Goal: Task Accomplishment & Management: Use online tool/utility

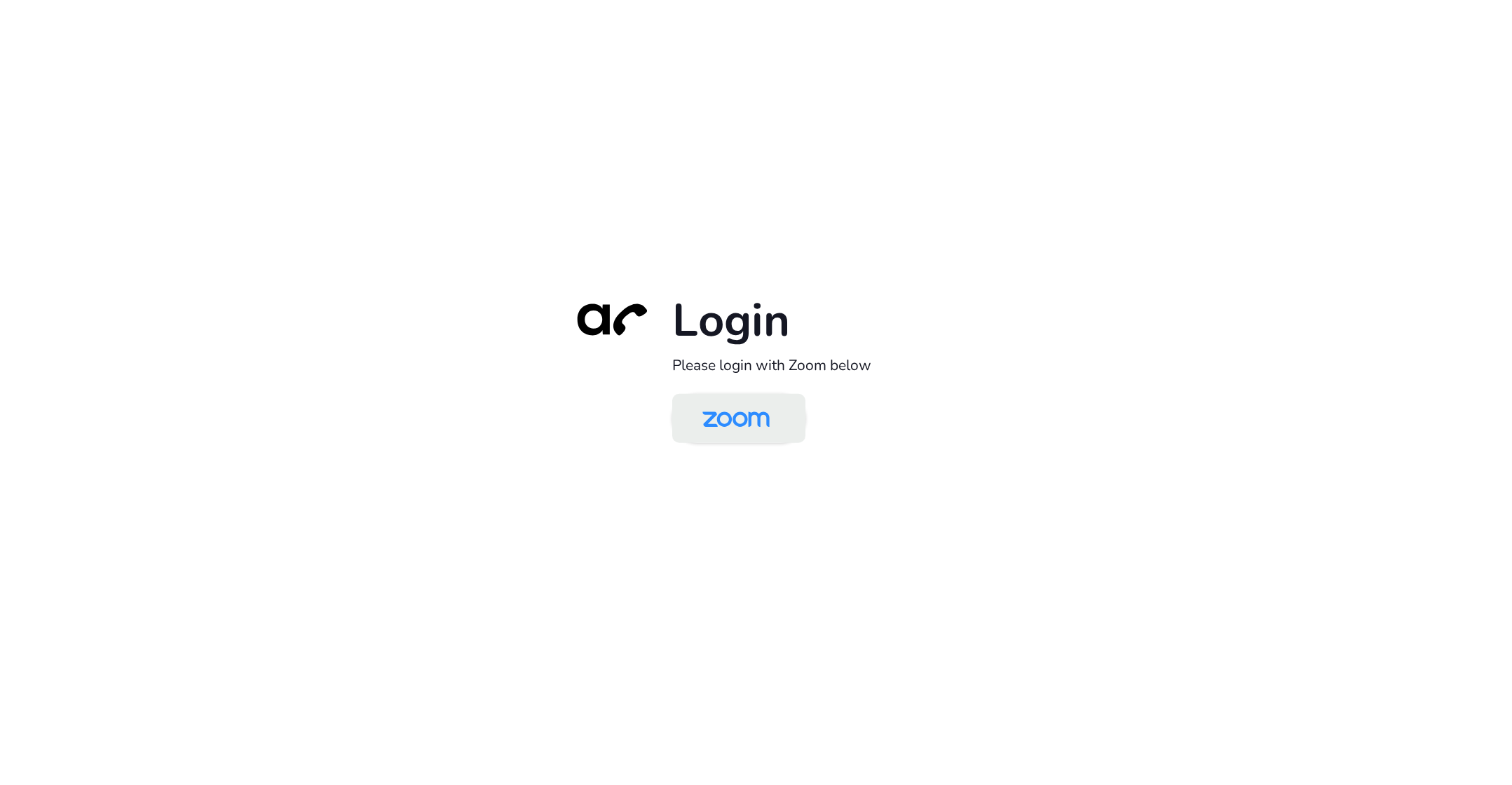
click at [720, 412] on img at bounding box center [735, 420] width 97 height 46
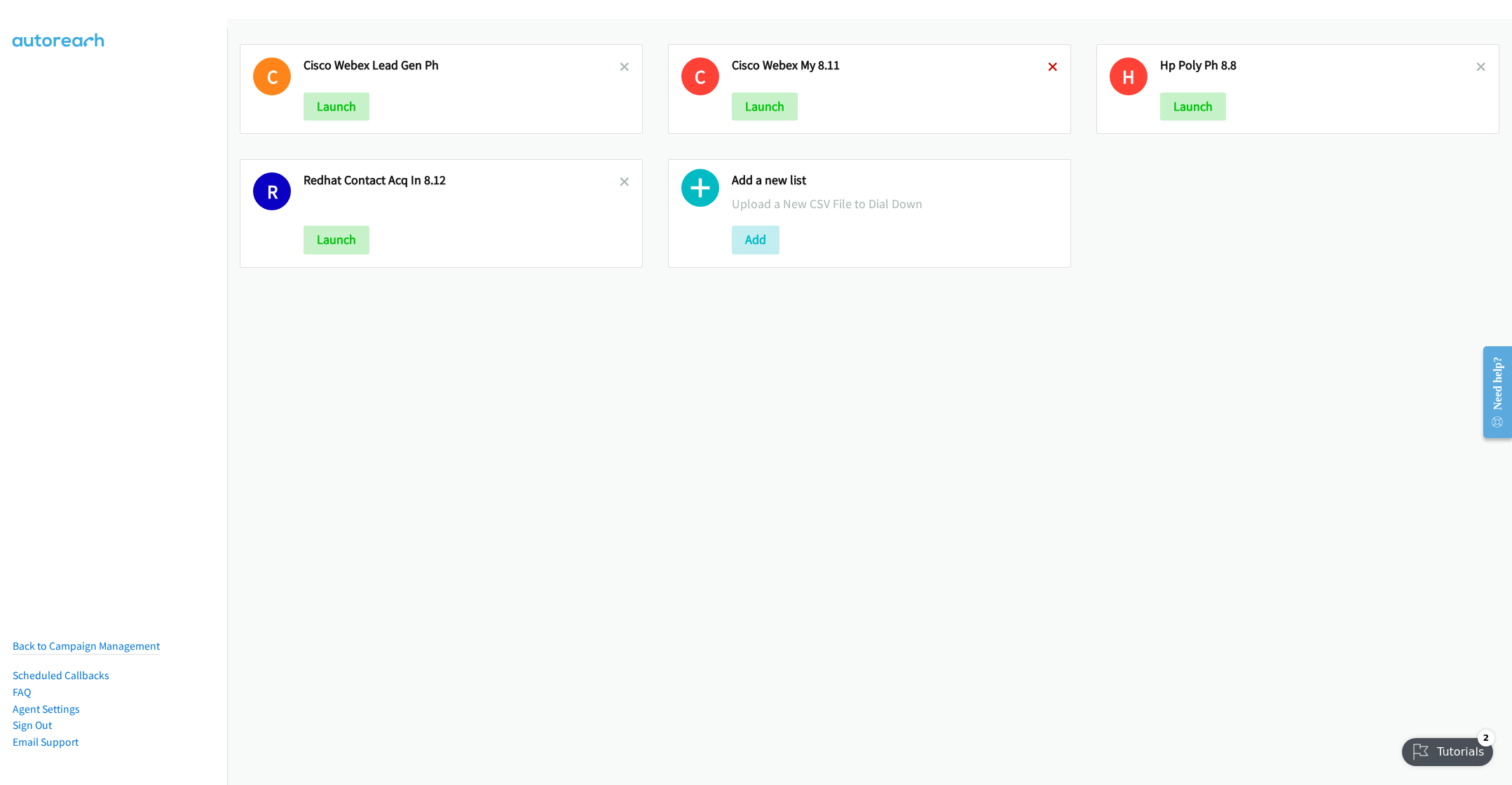
click at [1048, 68] on icon at bounding box center [1052, 68] width 10 height 10
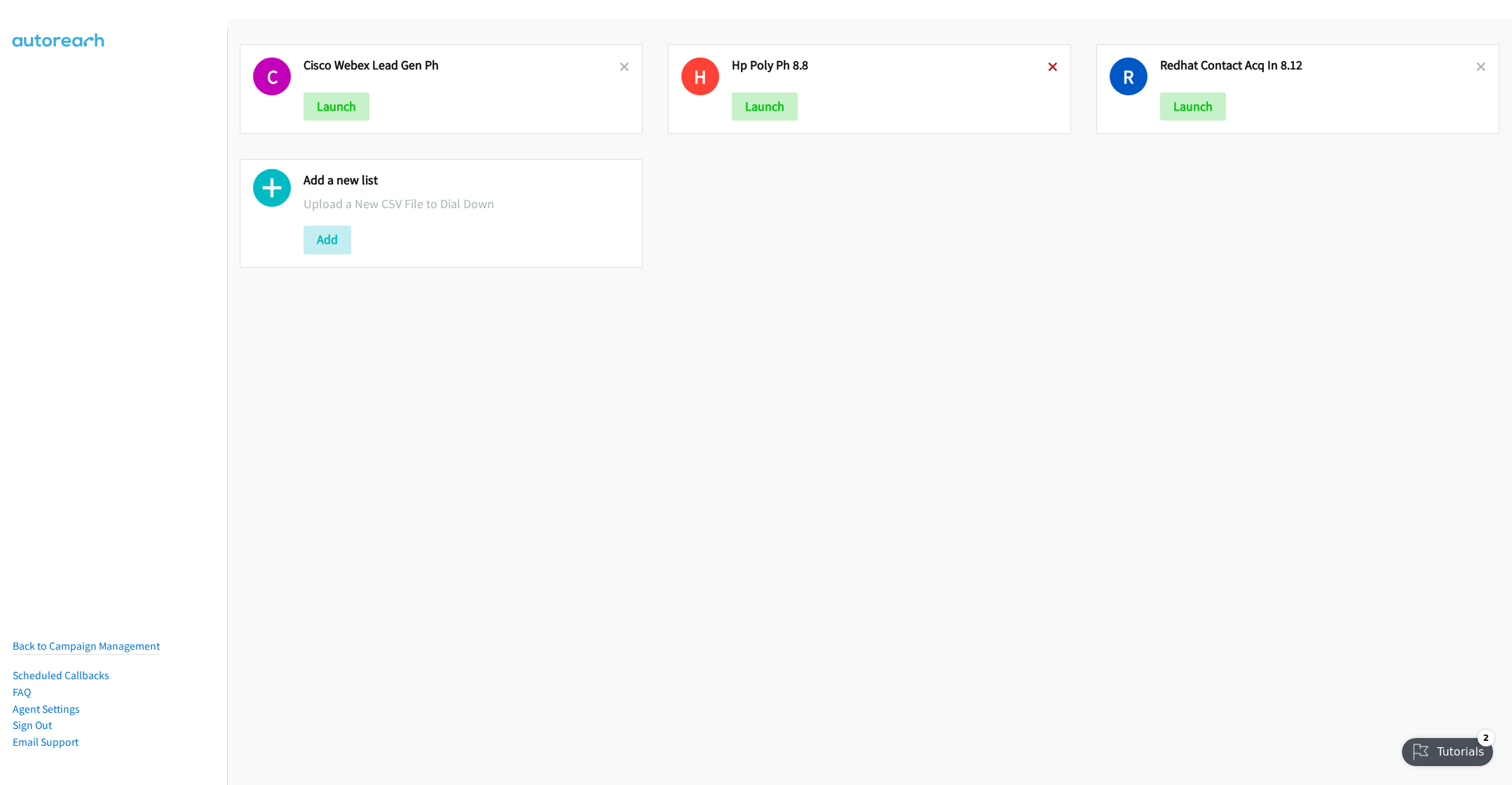
click at [1048, 67] on icon at bounding box center [1052, 68] width 10 height 10
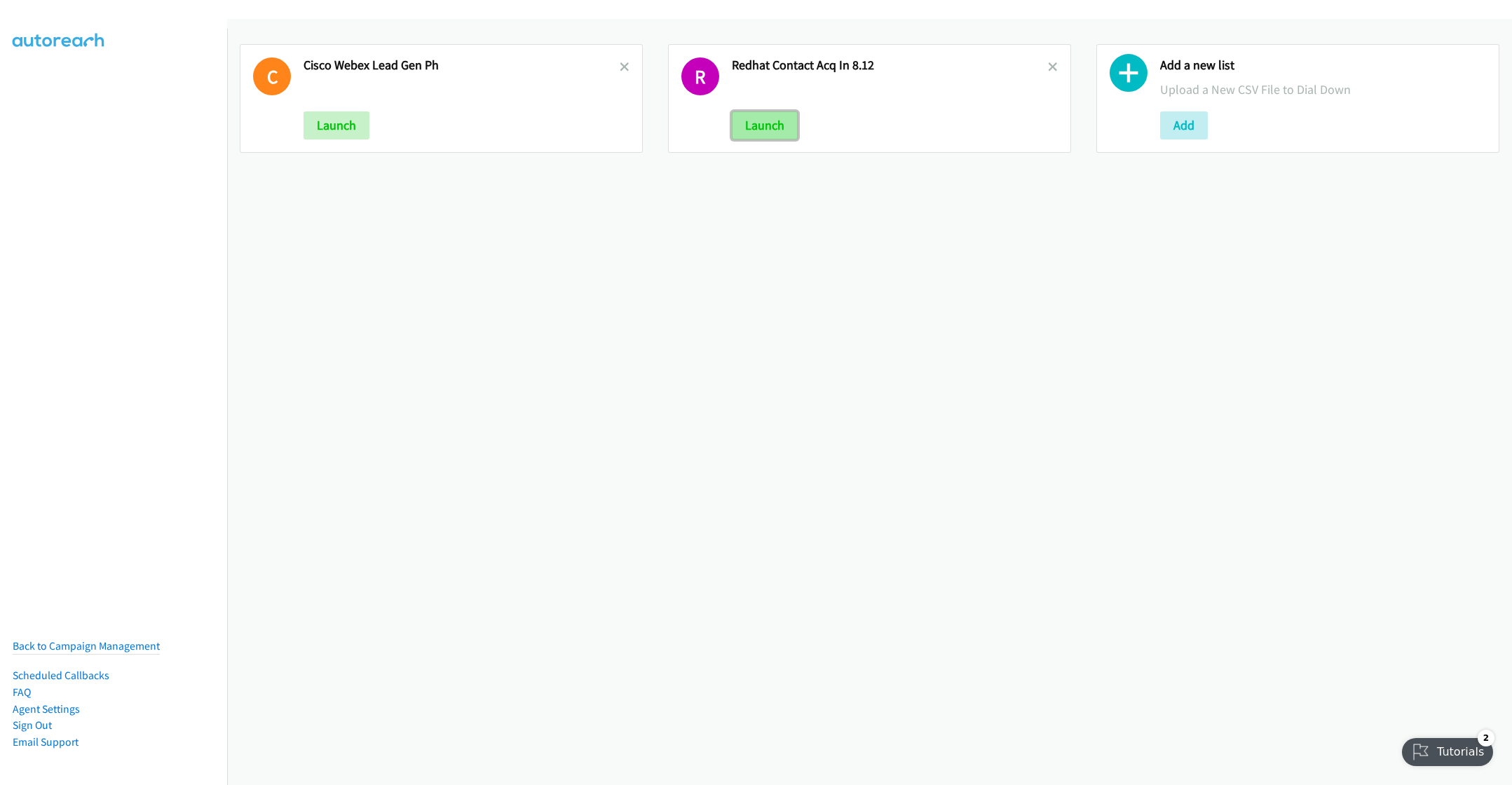
click at [762, 134] on button "Launch" at bounding box center [765, 125] width 66 height 28
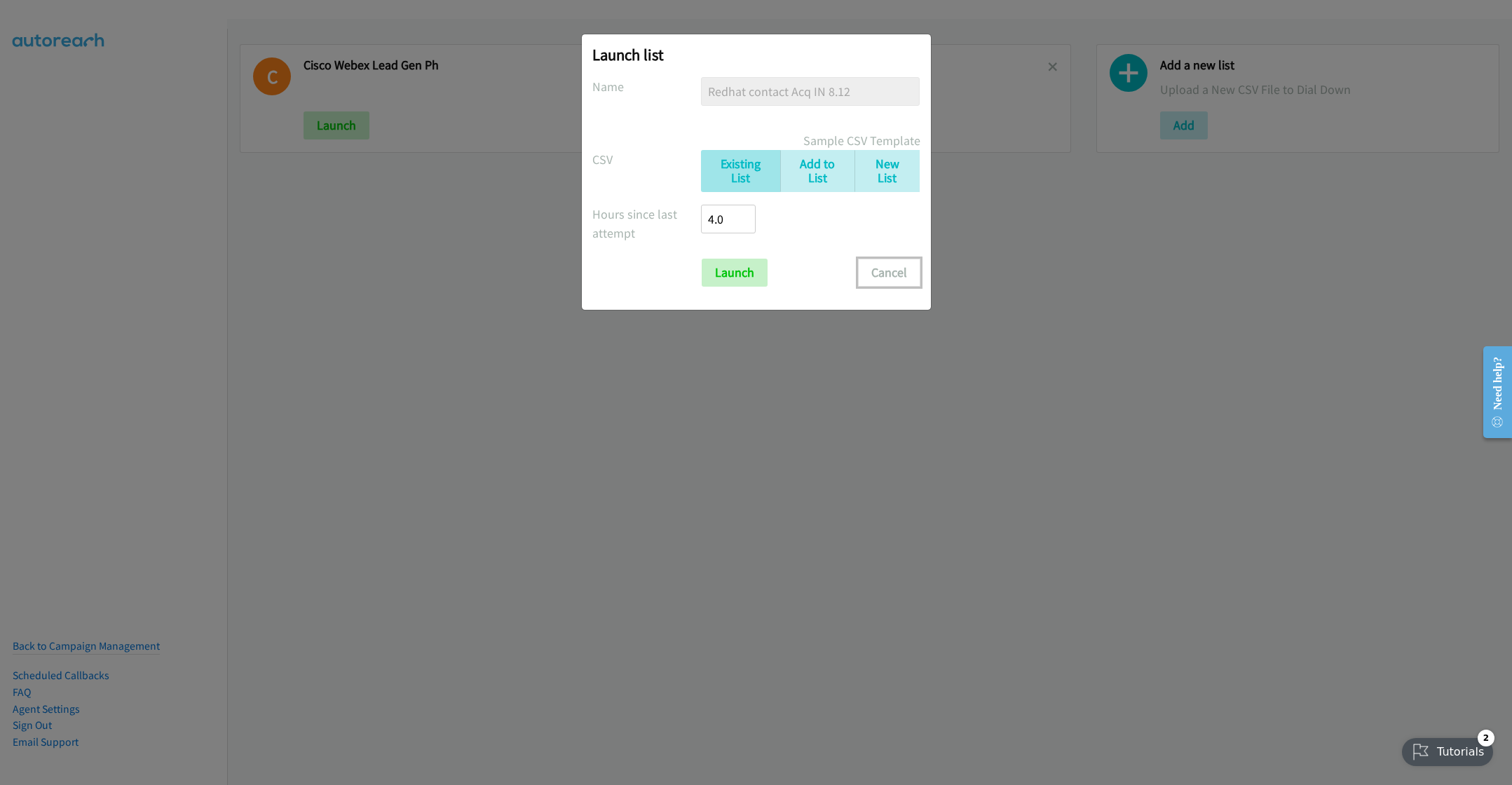
click at [894, 273] on button "Cancel" at bounding box center [889, 272] width 63 height 28
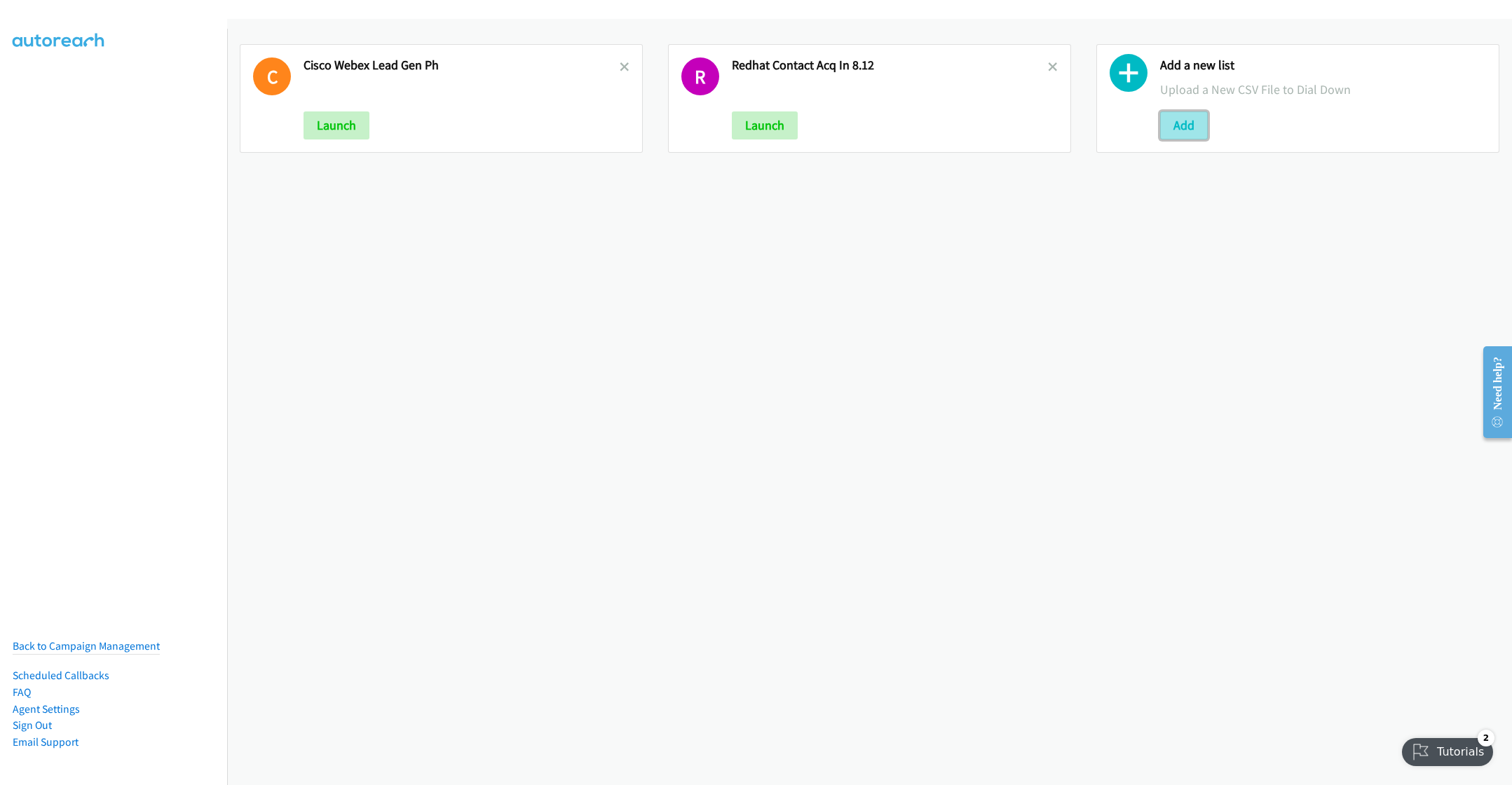
click at [1174, 125] on button "Add" at bounding box center [1184, 125] width 48 height 28
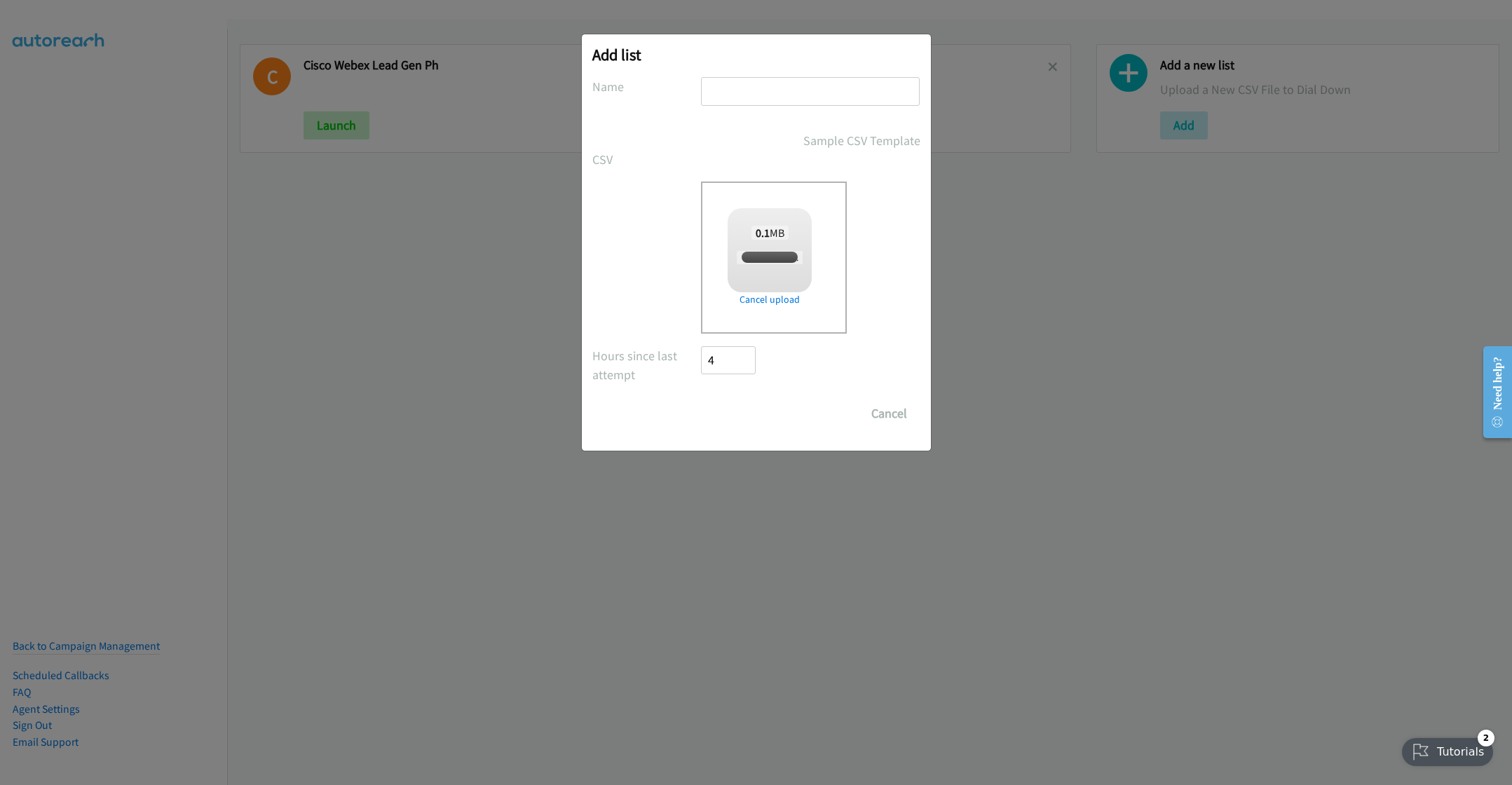
click at [787, 96] on input "text" at bounding box center [811, 91] width 219 height 28
checkbox input "true"
type input "Cisco Webex Lead gen ph 8.13"
click at [745, 418] on input "Save List" at bounding box center [738, 414] width 74 height 28
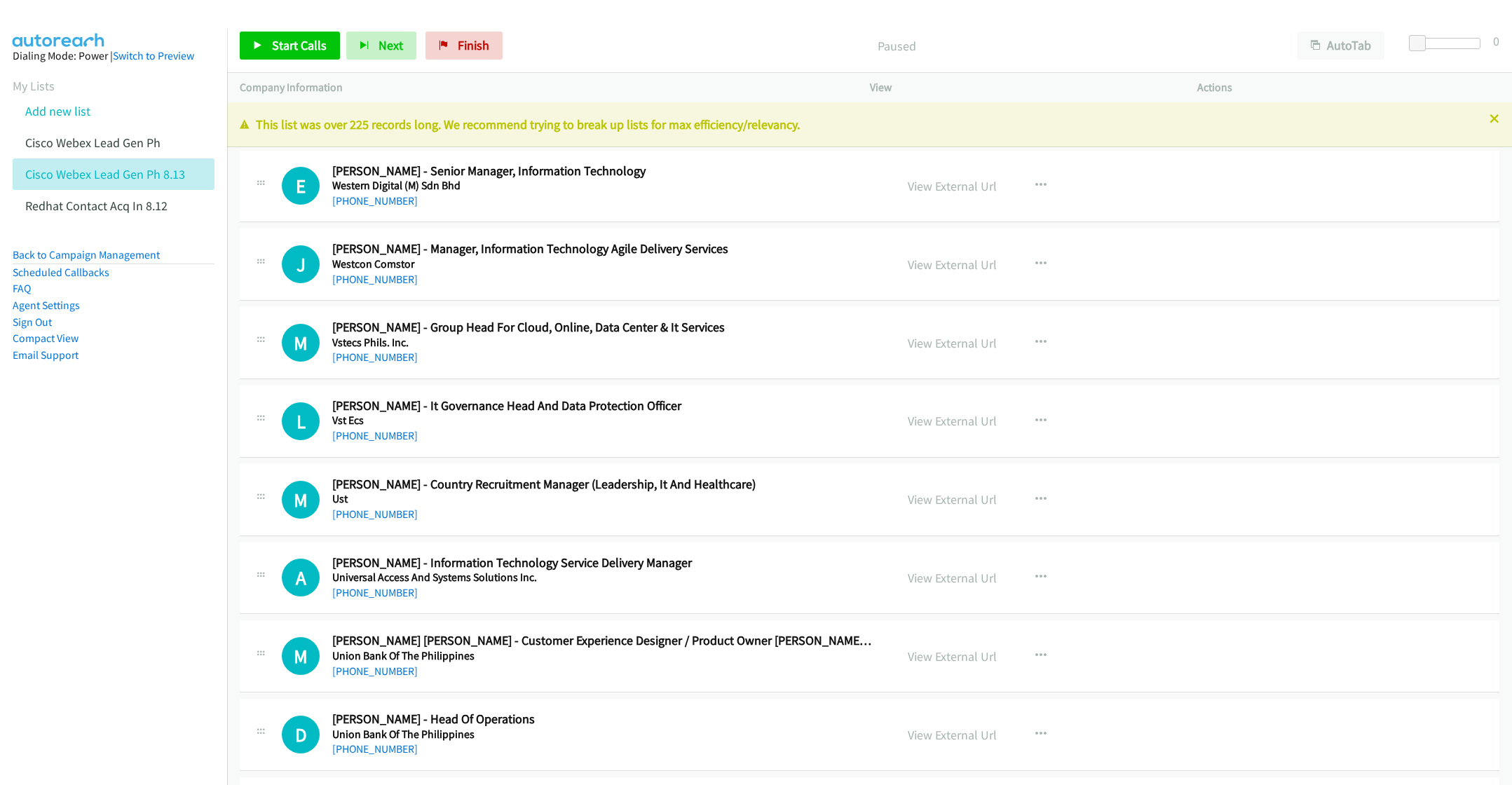
click at [1472, 118] on p "This list was over 225 records long. We recommend trying to break up lists for …" at bounding box center [870, 124] width 1259 height 19
click at [1354, 43] on button "AutoTab" at bounding box center [1341, 45] width 87 height 28
click at [1489, 119] on icon at bounding box center [1494, 119] width 10 height 10
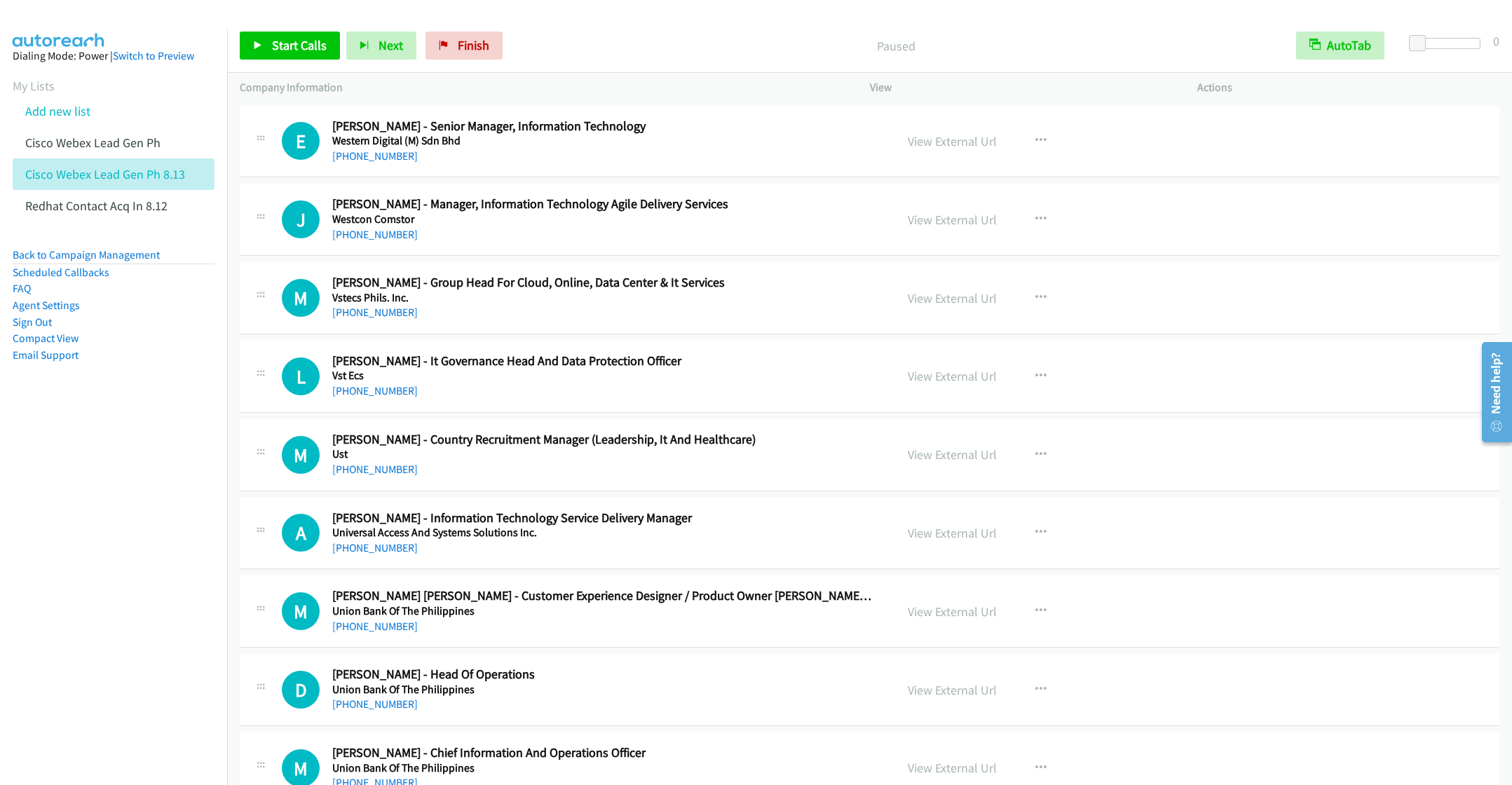
click at [54, 571] on nav "Dialing Mode: Power | Switch to Preview My Lists Add new list Cisco Webex Lead …" at bounding box center [114, 421] width 228 height 785
